Goal: Information Seeking & Learning: Learn about a topic

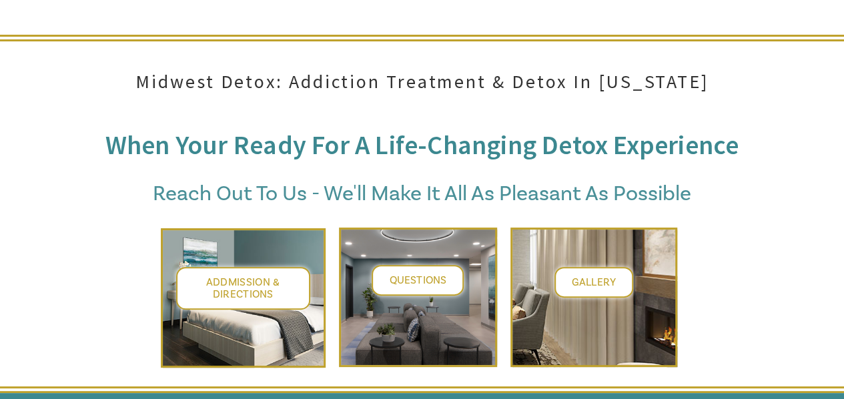
scroll to position [5140, 0]
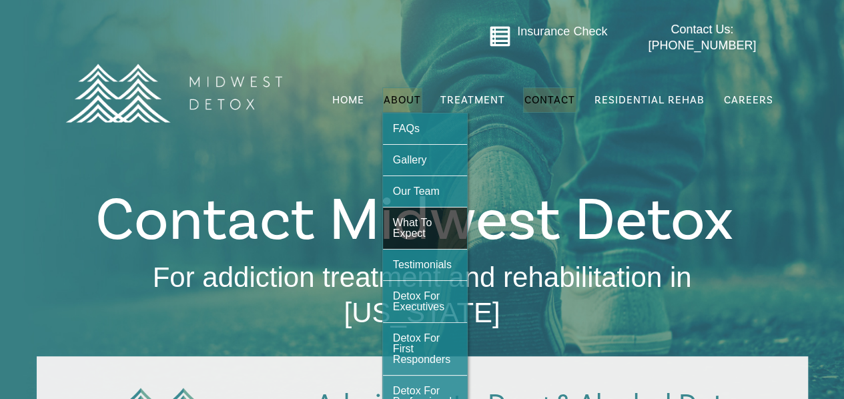
click at [425, 217] on span "What To Expect" at bounding box center [412, 228] width 39 height 22
